Goal: Obtain resource: Download file/media

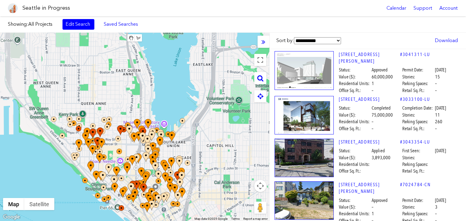
drag, startPoint x: 207, startPoint y: 77, endPoint x: 187, endPoint y: 156, distance: 81.3
click at [187, 156] on div at bounding box center [134, 127] width 269 height 189
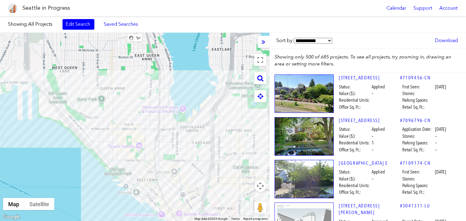
drag, startPoint x: 123, startPoint y: 109, endPoint x: 137, endPoint y: 75, distance: 36.4
click at [137, 75] on div at bounding box center [134, 127] width 269 height 189
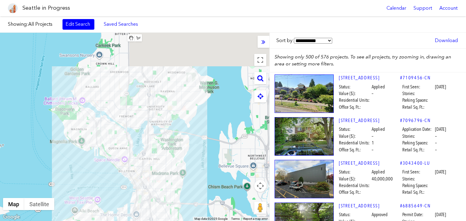
drag, startPoint x: 193, startPoint y: 76, endPoint x: 181, endPoint y: 152, distance: 76.8
click at [181, 152] on div at bounding box center [134, 127] width 269 height 189
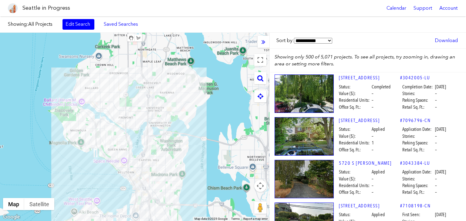
click at [75, 30] on div "Showing: All Projects Edit Search Saved Searches Added to Saved Searches Done C…" at bounding box center [233, 24] width 466 height 16
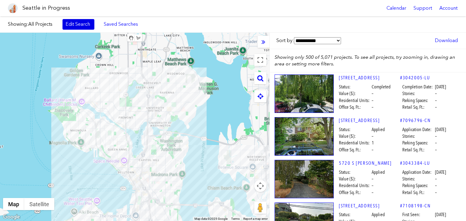
click at [77, 26] on link "Edit Search" at bounding box center [78, 24] width 32 height 10
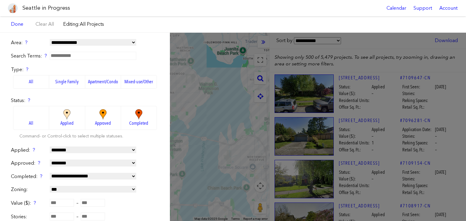
click at [78, 44] on select "**********" at bounding box center [93, 42] width 86 height 7
select select "********"
click at [50, 39] on select "**********" at bounding box center [93, 42] width 86 height 7
click at [95, 123] on span "Approved" at bounding box center [103, 123] width 16 height 7
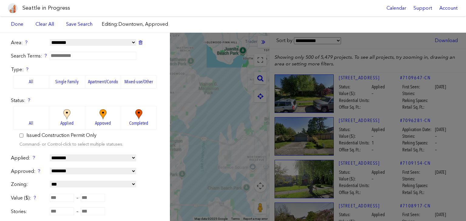
click at [87, 160] on select "**********" at bounding box center [93, 158] width 86 height 7
select select "*****"
click at [50, 155] on select "**********" at bounding box center [93, 158] width 86 height 7
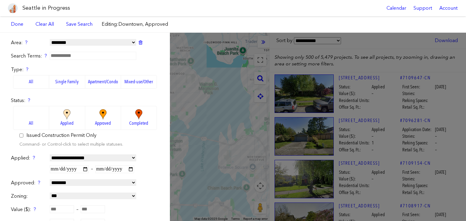
click at [75, 168] on input "date" at bounding box center [69, 170] width 39 height 8
click at [84, 169] on input "date" at bounding box center [69, 170] width 39 height 8
type input "**********"
click at [95, 175] on form "**********" at bounding box center [85, 187] width 148 height 297
click at [131, 168] on input "date" at bounding box center [114, 170] width 39 height 8
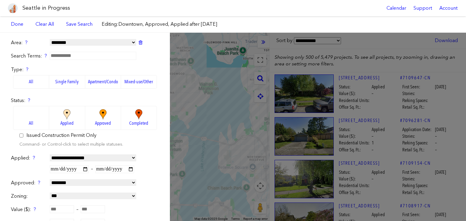
type input "**********"
click at [150, 179] on form "**********" at bounding box center [85, 187] width 148 height 297
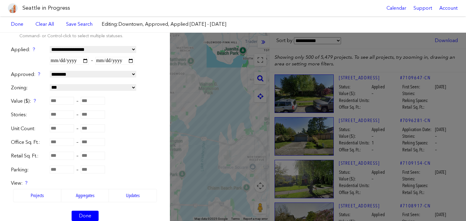
scroll to position [108, 0]
click at [93, 215] on link "Done" at bounding box center [85, 217] width 27 height 10
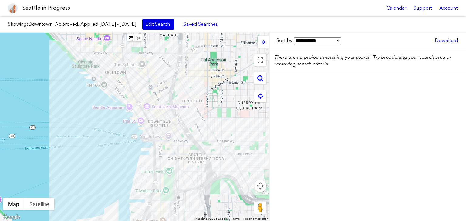
click at [171, 29] on link "Edit Search" at bounding box center [158, 24] width 32 height 10
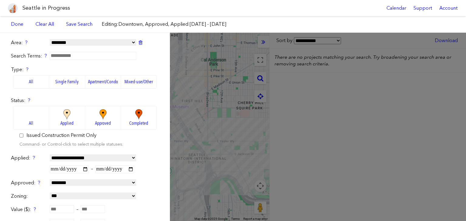
click at [112, 42] on select "**********" at bounding box center [93, 42] width 86 height 7
select select
click at [50, 39] on select "**********" at bounding box center [93, 42] width 86 height 7
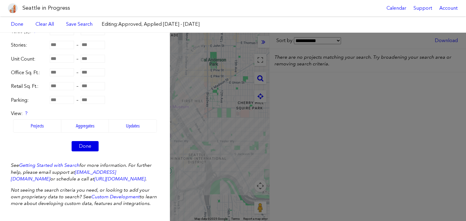
click at [85, 141] on link "Done" at bounding box center [85, 146] width 27 height 10
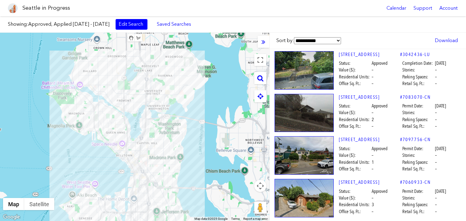
drag, startPoint x: 196, startPoint y: 89, endPoint x: 159, endPoint y: 136, distance: 59.9
click at [159, 136] on div at bounding box center [134, 127] width 269 height 189
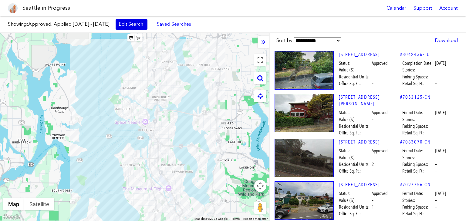
click at [147, 24] on link "Edit Search" at bounding box center [132, 24] width 32 height 10
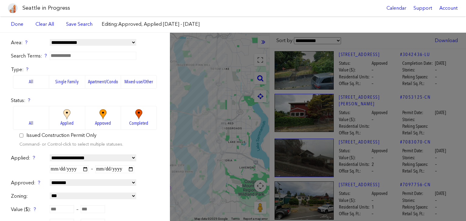
click at [123, 79] on label "Mixed-use/Other" at bounding box center [139, 81] width 36 height 13
click at [99, 43] on select "**********" at bounding box center [93, 42] width 86 height 7
click at [50, 39] on select "**********" at bounding box center [93, 42] width 86 height 7
click at [63, 116] on img at bounding box center [67, 114] width 17 height 11
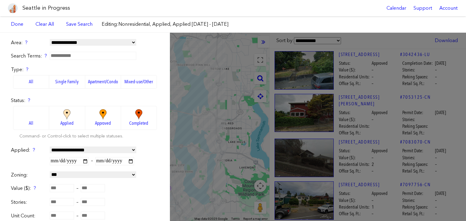
click at [104, 119] on img at bounding box center [103, 114] width 17 height 11
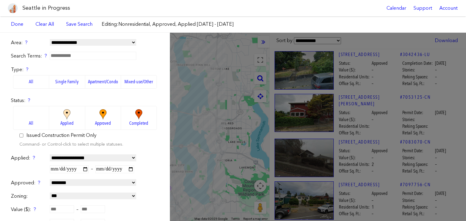
click at [211, 153] on div "**********" at bounding box center [233, 127] width 466 height 189
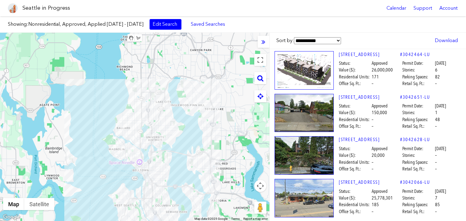
drag, startPoint x: 158, startPoint y: 79, endPoint x: 152, endPoint y: 126, distance: 46.7
click at [152, 126] on div at bounding box center [134, 127] width 269 height 189
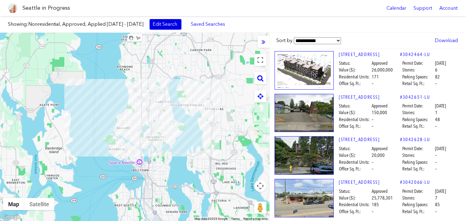
click at [163, 25] on link "Edit Search" at bounding box center [165, 24] width 32 height 10
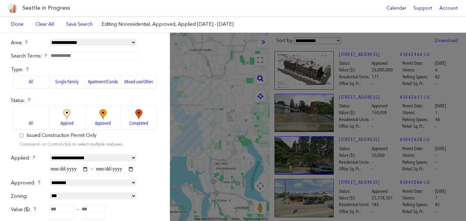
click at [63, 116] on img at bounding box center [67, 114] width 17 height 11
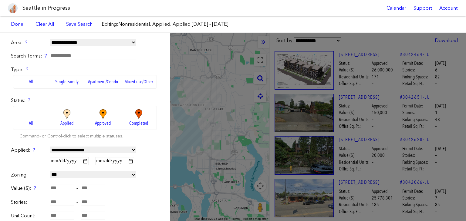
drag, startPoint x: 186, startPoint y: 148, endPoint x: 185, endPoint y: 169, distance: 21.2
click at [185, 169] on div "**********" at bounding box center [233, 127] width 466 height 189
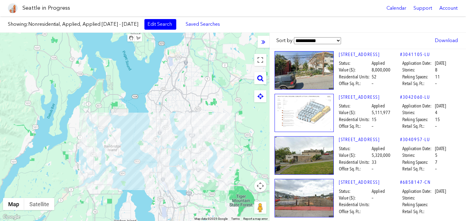
drag, startPoint x: 186, startPoint y: 174, endPoint x: 178, endPoint y: 160, distance: 16.1
click at [178, 160] on div at bounding box center [134, 127] width 269 height 189
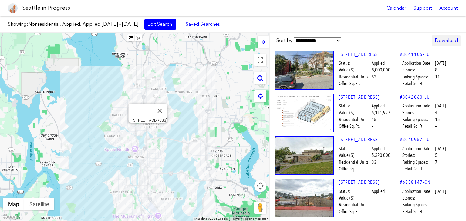
click at [445, 42] on link "Download" at bounding box center [445, 40] width 29 height 10
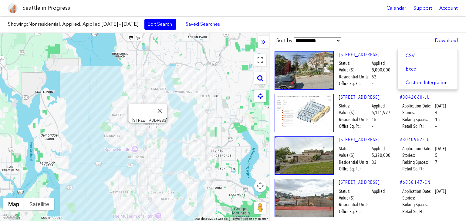
click at [381, 27] on div "Showing: Nonresidential, Applied, Applied [DATE] - [DATE] Edit Search Saved Sea…" at bounding box center [233, 24] width 466 height 16
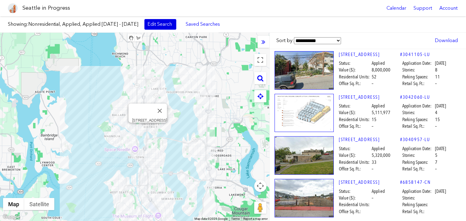
click at [176, 24] on link "Edit Search" at bounding box center [160, 24] width 32 height 10
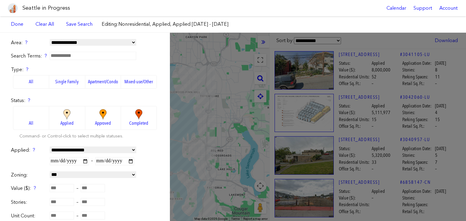
click at [103, 124] on span "Approved" at bounding box center [103, 123] width 16 height 7
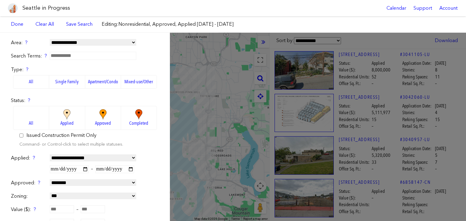
click at [38, 85] on label "All" at bounding box center [31, 81] width 36 height 13
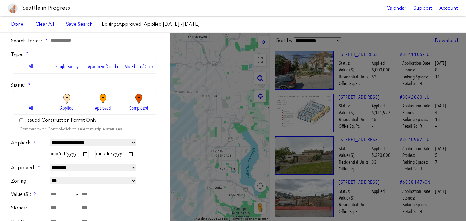
scroll to position [15, 0]
click at [209, 142] on div "**********" at bounding box center [233, 127] width 466 height 189
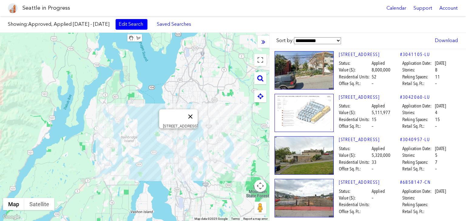
click at [194, 117] on div "[STREET_ADDRESS]" at bounding box center [134, 127] width 269 height 189
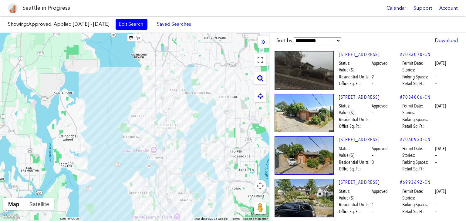
drag, startPoint x: 200, startPoint y: 150, endPoint x: 174, endPoint y: 95, distance: 60.8
click at [174, 95] on div at bounding box center [134, 127] width 269 height 189
click at [147, 28] on link "Edit Search" at bounding box center [132, 24] width 32 height 10
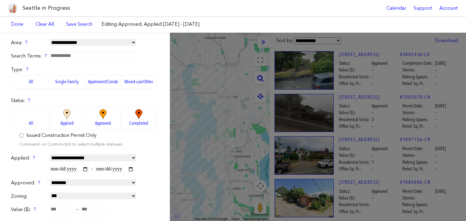
click at [75, 184] on select "**********" at bounding box center [93, 182] width 86 height 7
click at [63, 119] on img at bounding box center [67, 114] width 17 height 11
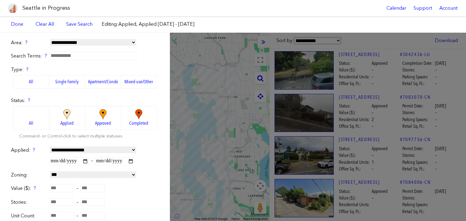
click at [101, 126] on span "Approved" at bounding box center [103, 123] width 16 height 7
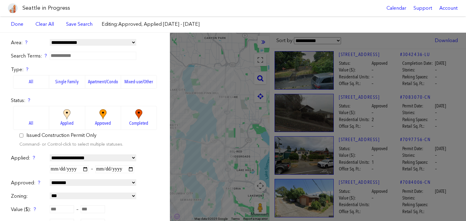
click at [135, 85] on label "Mixed-use/Other" at bounding box center [139, 81] width 36 height 13
click at [106, 83] on label "Apartment/Condo" at bounding box center [103, 81] width 36 height 13
click at [132, 87] on label "Mixed-use/Other" at bounding box center [139, 81] width 36 height 13
click at [29, 84] on label "All" at bounding box center [31, 81] width 36 height 13
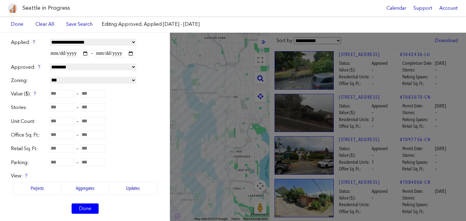
scroll to position [117, 0]
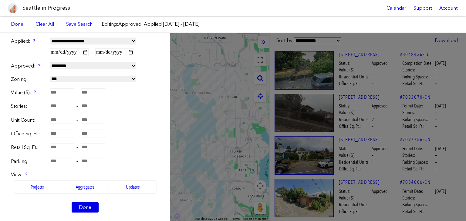
click at [89, 206] on link "Done" at bounding box center [85, 208] width 27 height 10
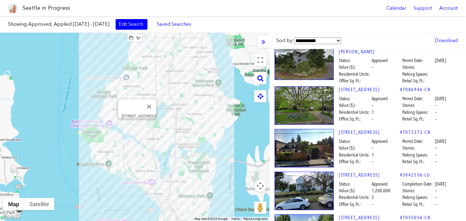
scroll to position [352, 0]
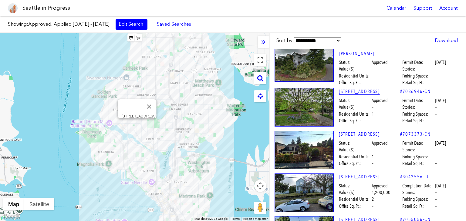
click at [347, 88] on link "[STREET_ADDRESS]" at bounding box center [369, 91] width 61 height 7
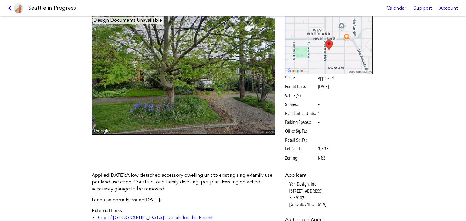
scroll to position [30, 0]
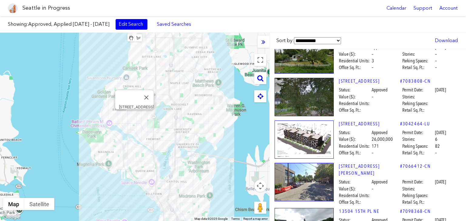
scroll to position [632, 0]
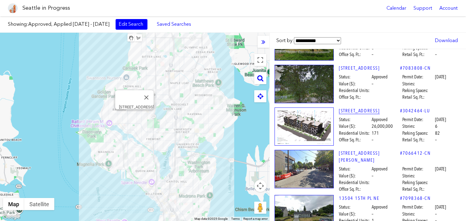
click at [361, 108] on link "[STREET_ADDRESS]" at bounding box center [369, 111] width 61 height 7
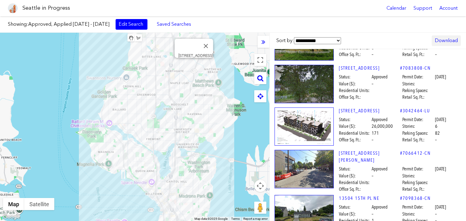
click at [443, 39] on link "Download" at bounding box center [445, 40] width 29 height 10
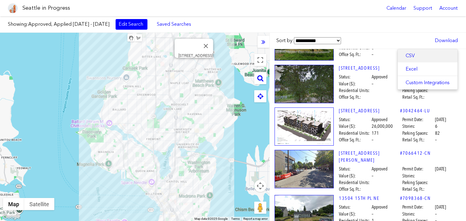
click at [415, 61] on a,,,,]]}&status=approved&application_date=range&application_date_gte=2025-01-15&application_date_lte=2029-12-15"] "CSV" at bounding box center [427, 55] width 60 height 13
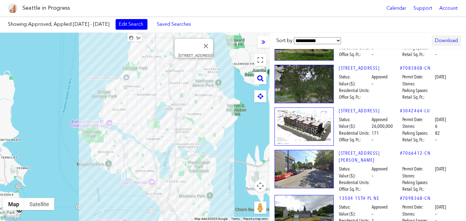
click at [450, 40] on link "Download" at bounding box center [445, 40] width 29 height 10
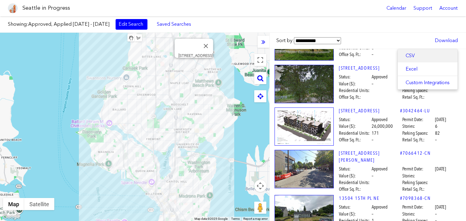
click at [420, 60] on a,,,,]]}&status=approved&application_date=range&application_date_gte=2025-01-15&application_date_lte=2029-12-15"] "CSV" at bounding box center [427, 55] width 60 height 13
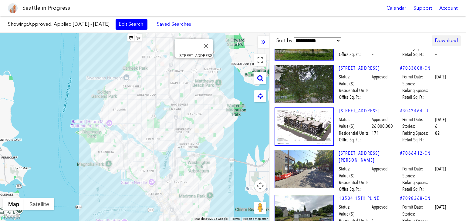
click at [444, 41] on link "Download" at bounding box center [445, 40] width 29 height 10
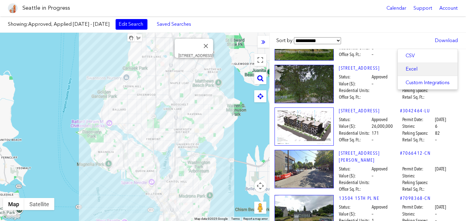
click at [426, 72] on a,,,,]]}&status=approved&application_date=range&application_date_gte=2025-01-15&application_date_lte=2029-12-15"] "Excel" at bounding box center [427, 68] width 60 height 13
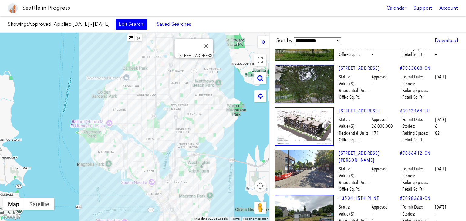
drag, startPoint x: 444, startPoint y: 0, endPoint x: 325, endPoint y: 19, distance: 121.0
click at [325, 19] on div "Showing: Approved, Applied [DATE] - [DATE] Edit Search Saved Searches Added to …" at bounding box center [233, 24] width 466 height 16
click at [209, 43] on button "Close" at bounding box center [206, 46] width 15 height 15
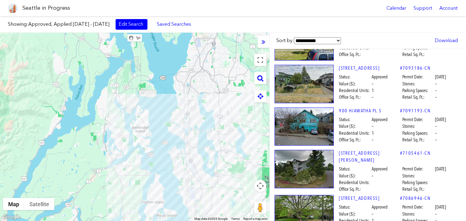
drag, startPoint x: 146, startPoint y: 26, endPoint x: 122, endPoint y: 82, distance: 59.9
click at [122, 82] on div at bounding box center [134, 127] width 269 height 189
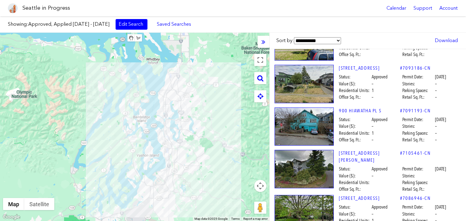
drag, startPoint x: 230, startPoint y: 93, endPoint x: 204, endPoint y: 112, distance: 31.7
click at [204, 112] on div at bounding box center [134, 127] width 269 height 189
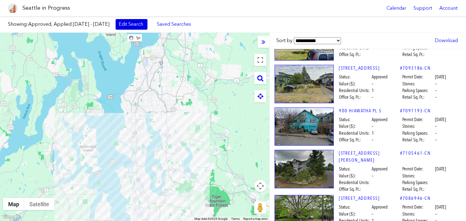
click at [147, 27] on link "Edit Search" at bounding box center [132, 24] width 32 height 10
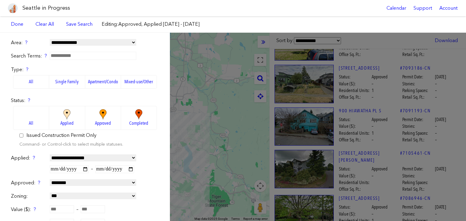
click at [124, 40] on select "**********" at bounding box center [93, 42] width 86 height 7
click at [50, 39] on select "**********" at bounding box center [93, 42] width 86 height 7
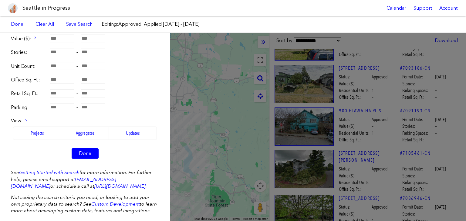
scroll to position [171, 0]
click at [96, 132] on label "Aggregates" at bounding box center [85, 133] width 48 height 13
click at [114, 131] on label "Updates" at bounding box center [133, 133] width 48 height 13
click at [51, 128] on label "Projects" at bounding box center [37, 133] width 48 height 13
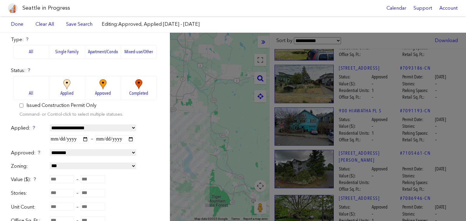
scroll to position [0, 0]
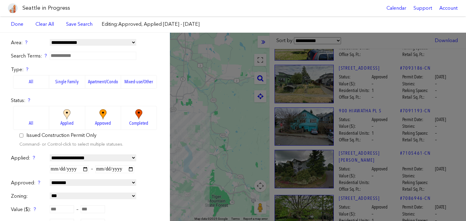
click at [219, 123] on div "**********" at bounding box center [233, 127] width 466 height 189
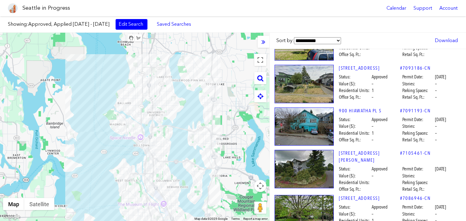
drag, startPoint x: 156, startPoint y: 158, endPoint x: 193, endPoint y: 143, distance: 39.3
click at [193, 143] on div at bounding box center [134, 127] width 269 height 189
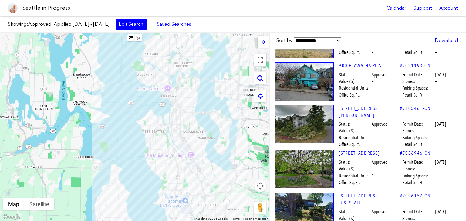
drag, startPoint x: 216, startPoint y: 148, endPoint x: 224, endPoint y: 95, distance: 53.4
click at [224, 95] on div at bounding box center [134, 127] width 269 height 189
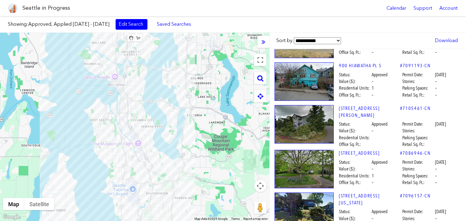
drag, startPoint x: 219, startPoint y: 65, endPoint x: 168, endPoint y: 57, distance: 51.8
click at [168, 57] on div at bounding box center [134, 127] width 269 height 189
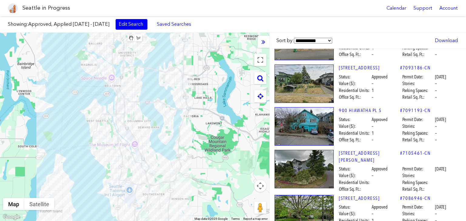
drag, startPoint x: 212, startPoint y: 121, endPoint x: 182, endPoint y: 130, distance: 30.8
click at [182, 130] on div at bounding box center [134, 127] width 269 height 189
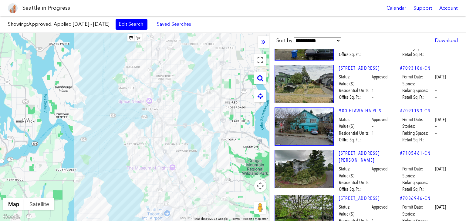
drag, startPoint x: 151, startPoint y: 116, endPoint x: 201, endPoint y: 136, distance: 53.9
click at [201, 136] on div at bounding box center [134, 127] width 269 height 189
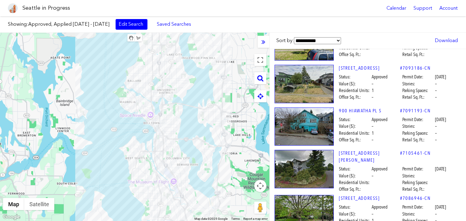
drag, startPoint x: 201, startPoint y: 136, endPoint x: 203, endPoint y: 152, distance: 16.1
click at [203, 152] on div at bounding box center [134, 127] width 269 height 189
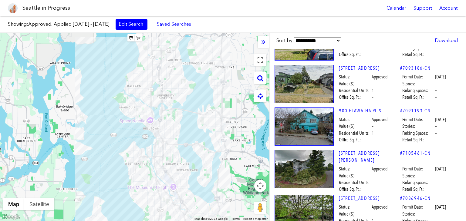
drag, startPoint x: 207, startPoint y: 134, endPoint x: 206, endPoint y: 140, distance: 6.1
click at [206, 140] on div at bounding box center [134, 127] width 269 height 189
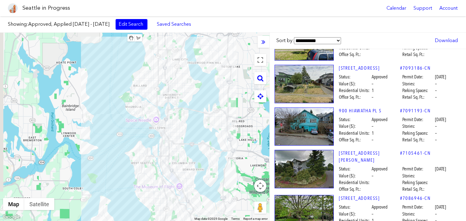
drag, startPoint x: 129, startPoint y: 132, endPoint x: 141, endPoint y: 132, distance: 11.5
click at [141, 132] on div at bounding box center [134, 127] width 269 height 189
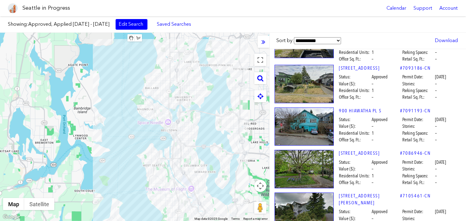
drag, startPoint x: 145, startPoint y: 132, endPoint x: 157, endPoint y: 136, distance: 12.2
click at [157, 136] on div at bounding box center [134, 127] width 269 height 189
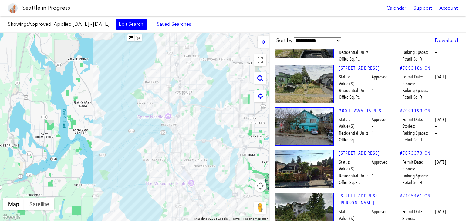
drag, startPoint x: 157, startPoint y: 136, endPoint x: 156, endPoint y: 130, distance: 6.4
click at [156, 130] on div at bounding box center [134, 127] width 269 height 189
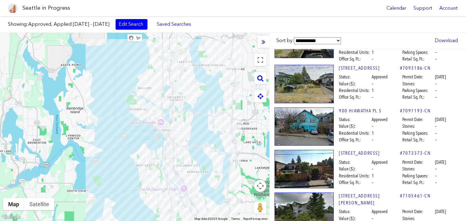
drag, startPoint x: 156, startPoint y: 129, endPoint x: 148, endPoint y: 136, distance: 10.8
click at [148, 136] on div at bounding box center [134, 127] width 269 height 189
click at [148, 135] on div at bounding box center [134, 127] width 269 height 189
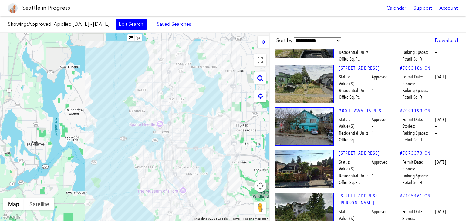
click at [96, 152] on div at bounding box center [134, 127] width 269 height 189
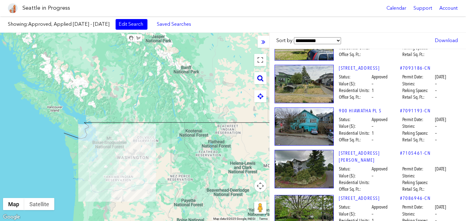
click at [260, 77] on icon at bounding box center [260, 78] width 6 height 7
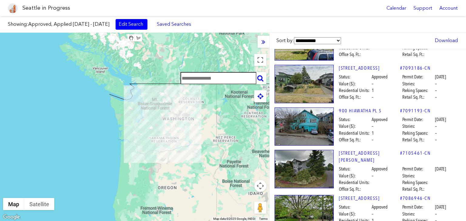
drag, startPoint x: 87, startPoint y: 133, endPoint x: 133, endPoint y: 94, distance: 61.1
click at [133, 94] on div at bounding box center [134, 127] width 269 height 189
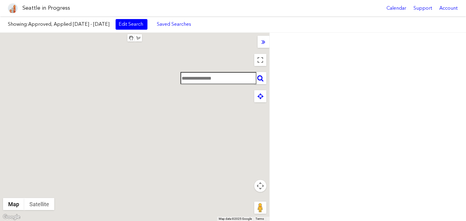
drag, startPoint x: 90, startPoint y: 88, endPoint x: 157, endPoint y: 125, distance: 76.3
click at [157, 125] on div at bounding box center [134, 127] width 269 height 189
click at [155, 116] on div at bounding box center [134, 127] width 269 height 189
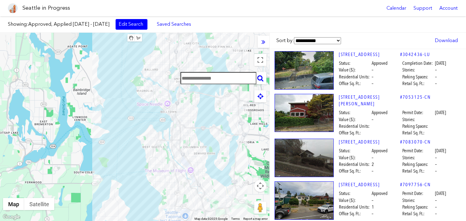
scroll to position [632, 0]
